Goal: Task Accomplishment & Management: Manage account settings

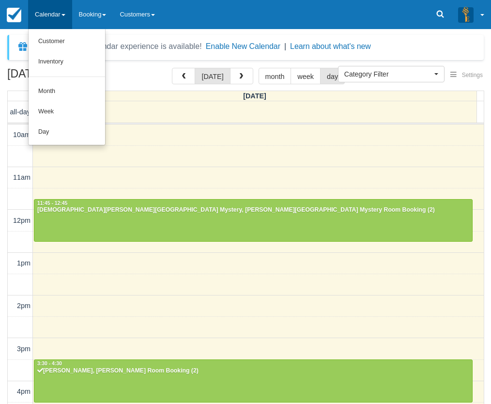
select select
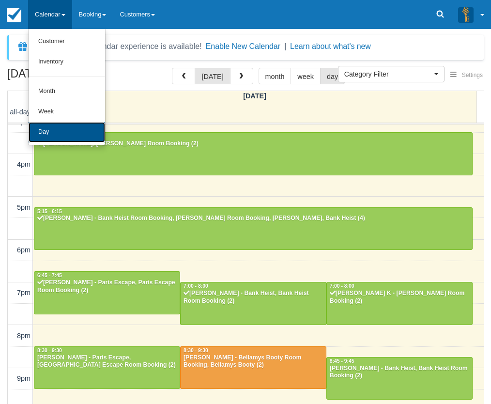
click at [56, 128] on link "Day" at bounding box center [67, 132] width 76 height 20
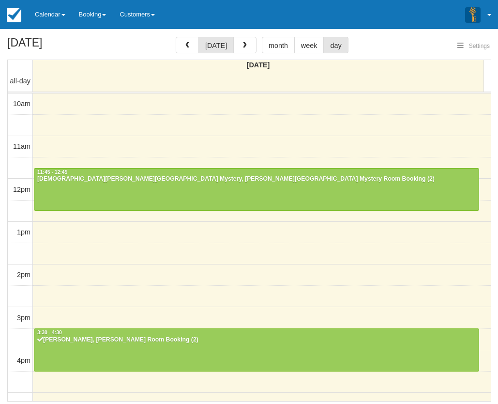
select select
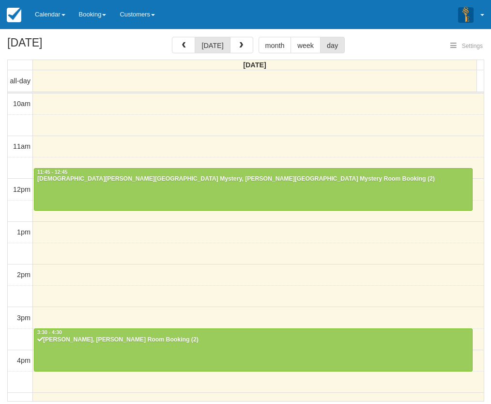
scroll to position [227, 0]
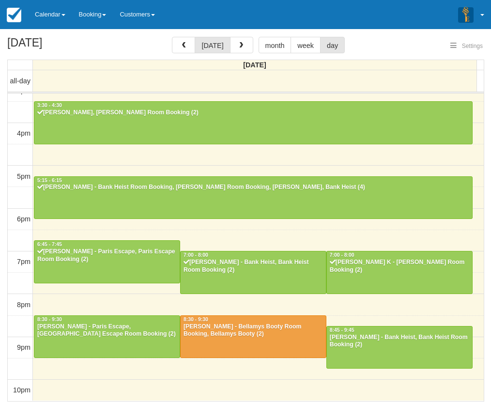
select select
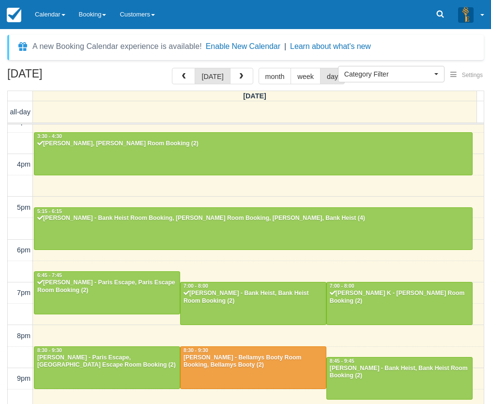
scroll to position [227, 0]
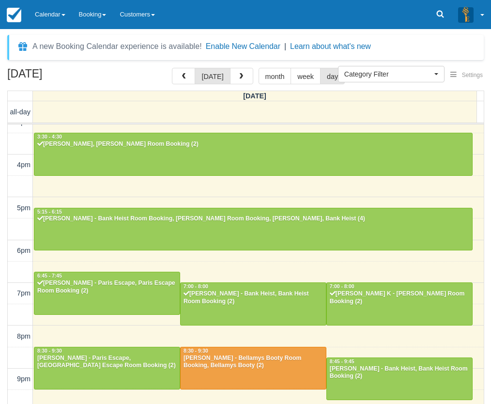
click at [4, 337] on div "[DATE] [DATE] month week day [DATE] all-day 10am 11am 12pm 1pm 2pm 3pm 4pm 5pm …" at bounding box center [245, 250] width 491 height 364
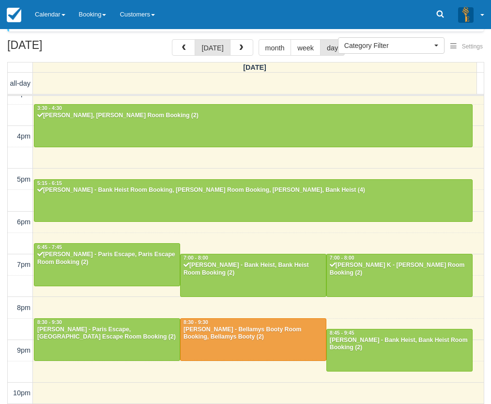
scroll to position [31, 0]
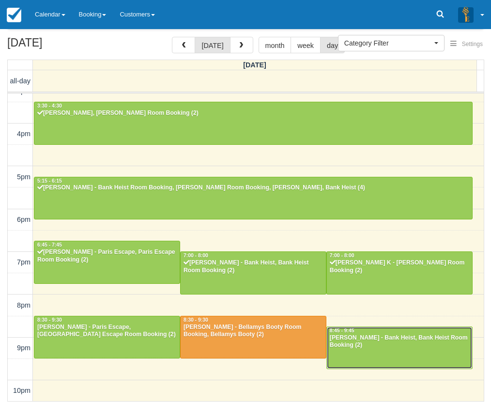
click at [399, 345] on div "[PERSON_NAME] - Bank Heist, Bank Heist Room Booking (2)" at bounding box center [399, 341] width 140 height 15
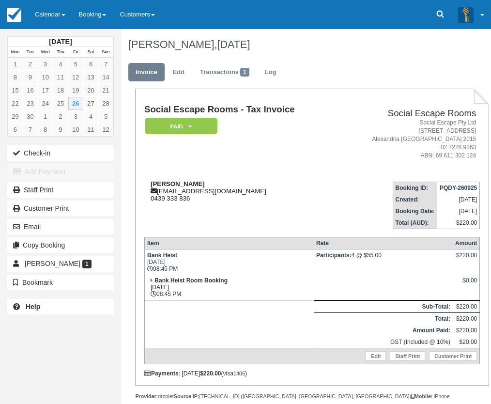
drag, startPoint x: 223, startPoint y: 183, endPoint x: 150, endPoint y: 182, distance: 72.6
click at [150, 182] on div "Kimberly Garchitorena kimberlymayg@hotmail.com 0439 333 836" at bounding box center [240, 191] width 193 height 22
copy strong "Kimberly Garchitorena"
click at [2, 235] on div "Email" at bounding box center [60, 226] width 121 height 18
click at [6, 342] on div "September 2025 Mon Tue Wed Thu Fri Sat Sun 1 2 3 4 5 6 7 8 9 10 11 12 13 14 15 …" at bounding box center [60, 202] width 121 height 404
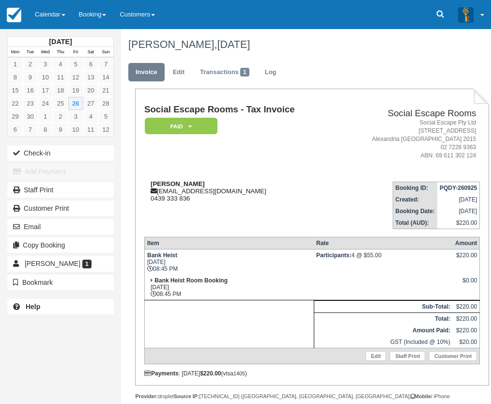
click at [168, 182] on strong "Kimberly Garchitorena" at bounding box center [178, 183] width 54 height 7
drag, startPoint x: 168, startPoint y: 182, endPoint x: 187, endPoint y: 182, distance: 18.4
click at [187, 182] on strong "Kimberly Garchitorena" at bounding box center [178, 183] width 54 height 7
